Goal: Information Seeking & Learning: Learn about a topic

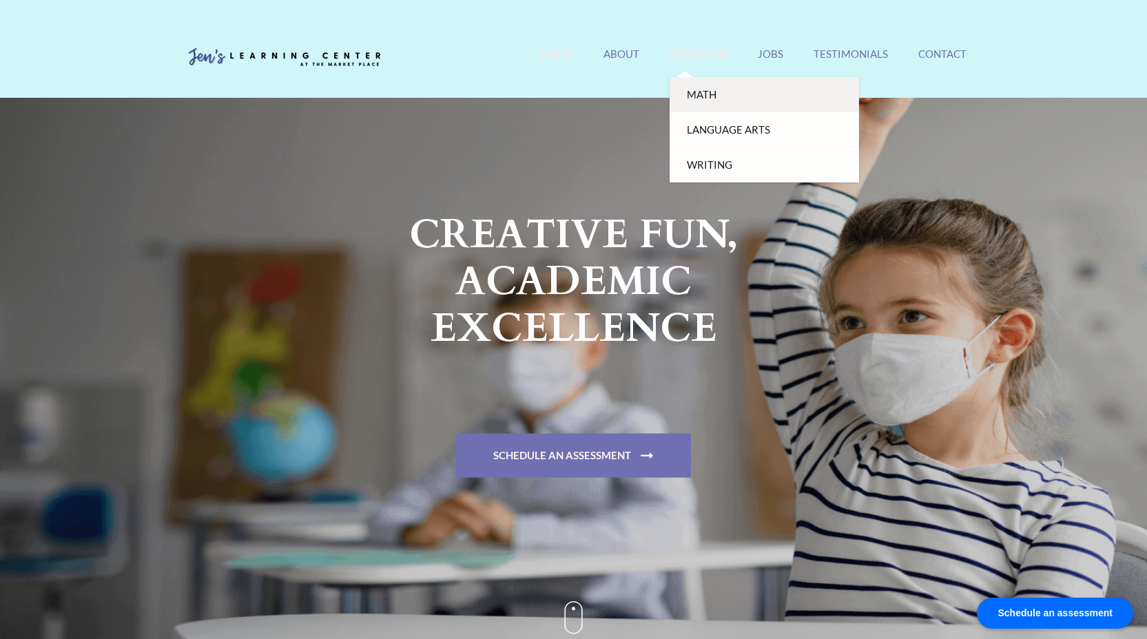
click at [699, 93] on link "Math" at bounding box center [765, 94] width 190 height 35
click at [710, 85] on link "Math" at bounding box center [765, 94] width 190 height 35
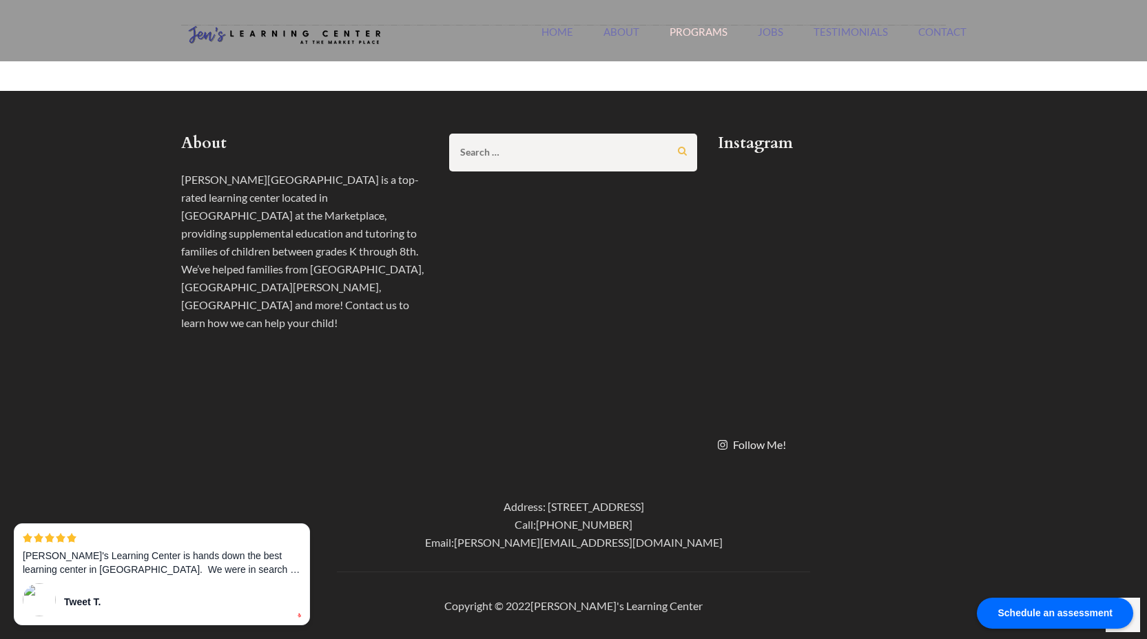
scroll to position [1338, 0]
